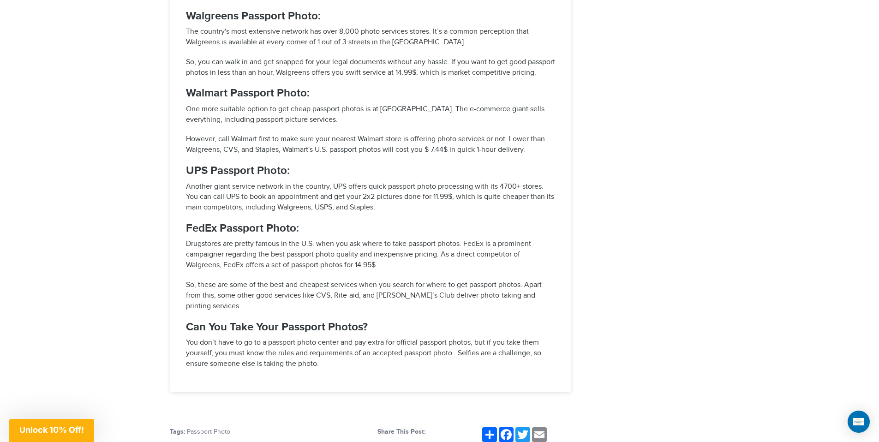
scroll to position [2040, 0]
